Goal: Task Accomplishment & Management: Complete application form

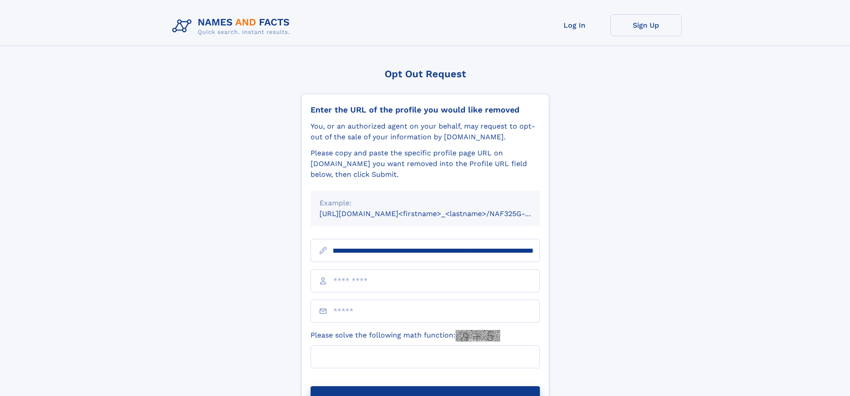
scroll to position [0, 96]
type input "**********"
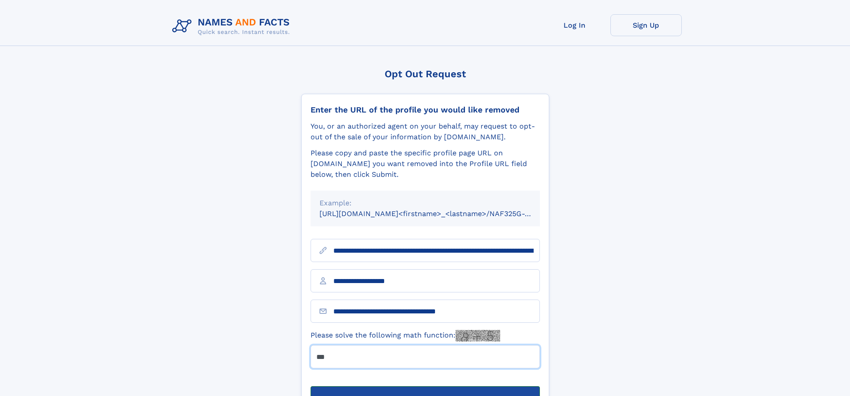
type input "***"
click at [425, 386] on button "Submit Opt Out Request" at bounding box center [425, 400] width 229 height 29
